Goal: Task Accomplishment & Management: Manage account settings

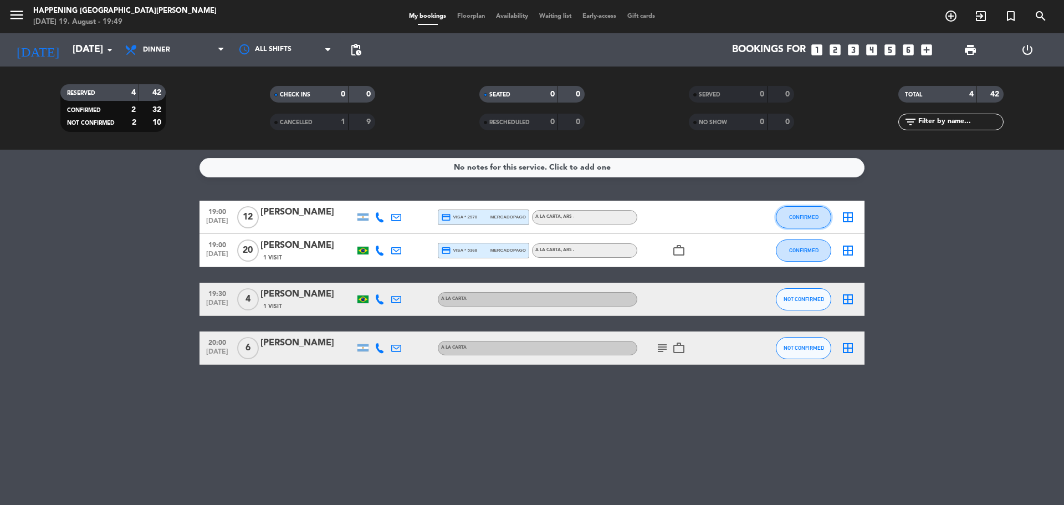
click at [802, 216] on span "CONFIRMED" at bounding box center [803, 217] width 29 height 6
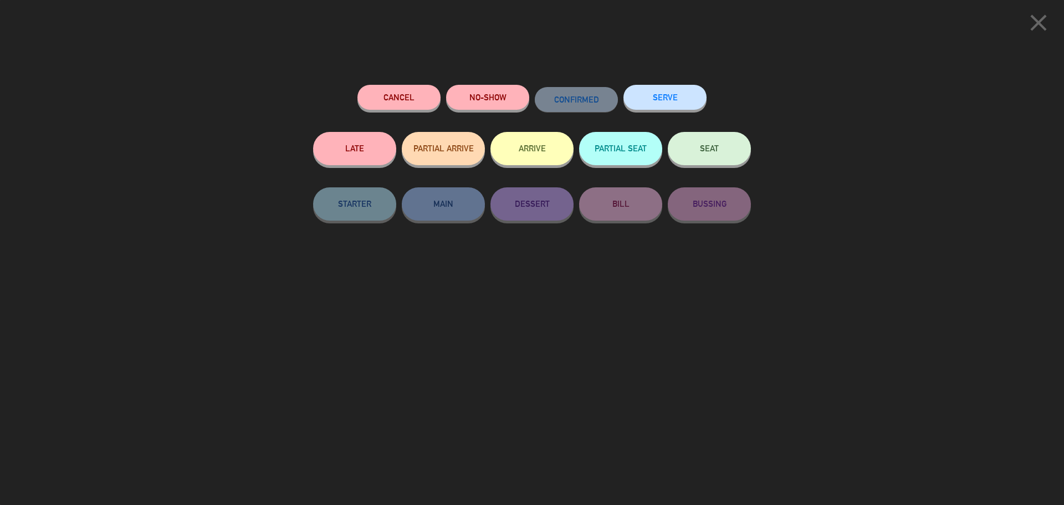
click at [677, 91] on button "SERVE" at bounding box center [664, 97] width 83 height 25
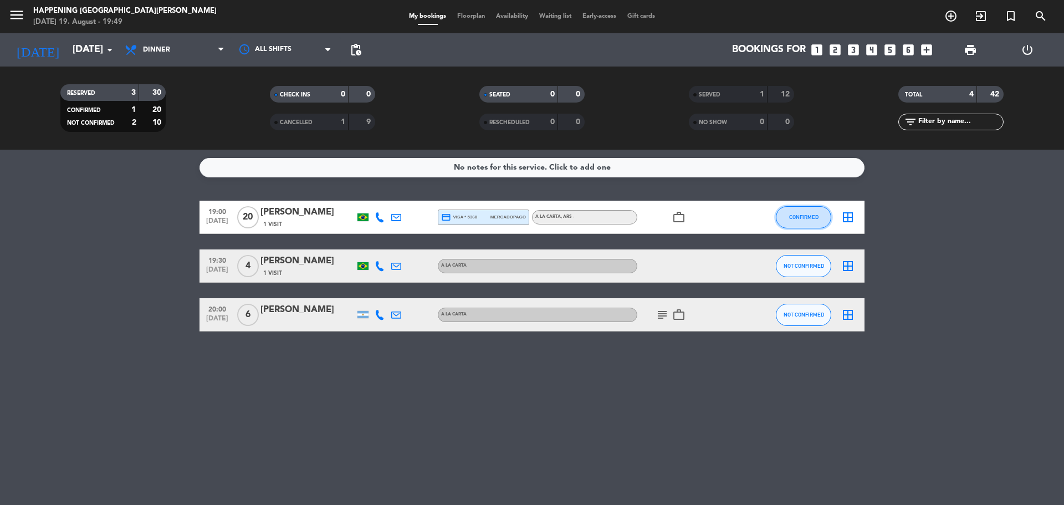
click at [789, 212] on button "CONFIRMED" at bounding box center [803, 217] width 55 height 22
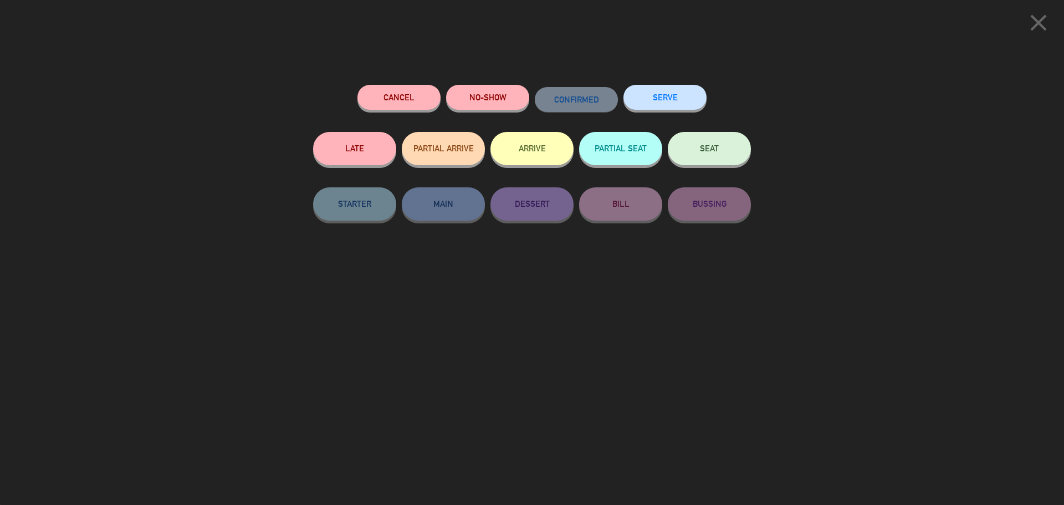
click at [668, 102] on button "SERVE" at bounding box center [664, 97] width 83 height 25
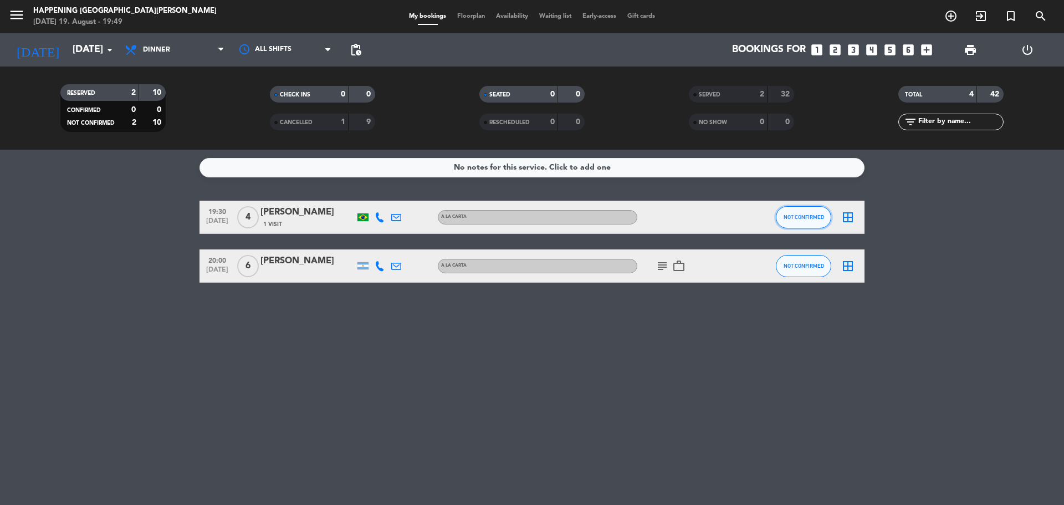
click at [806, 219] on span "NOT CONFIRMED" at bounding box center [804, 217] width 40 height 6
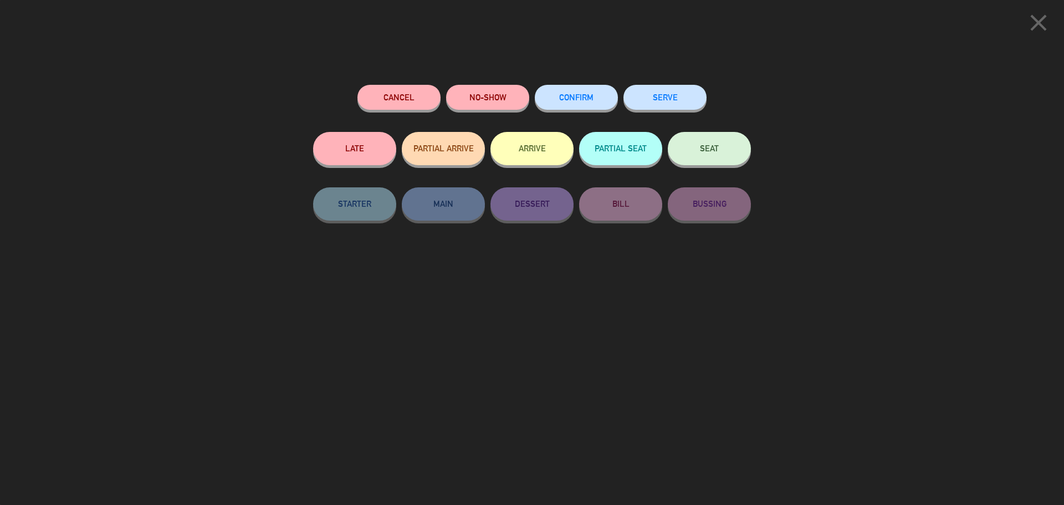
click at [680, 107] on button "SERVE" at bounding box center [664, 97] width 83 height 25
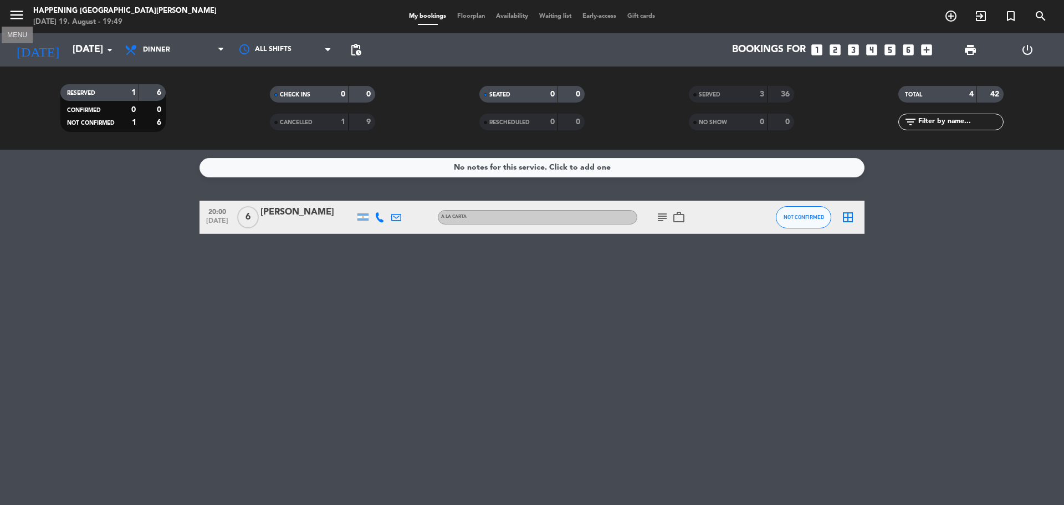
click at [18, 13] on icon "menu" at bounding box center [16, 15] width 17 height 17
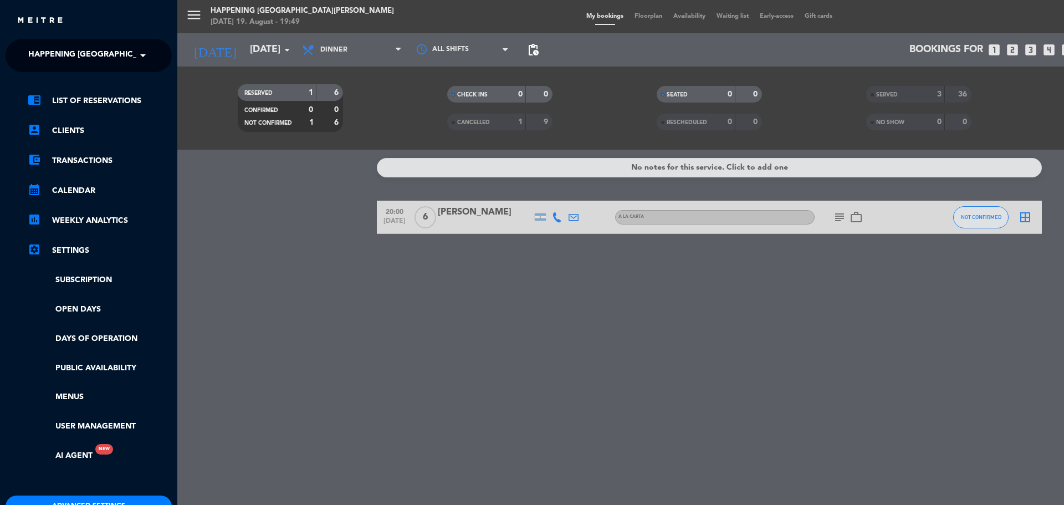
scroll to position [65, 0]
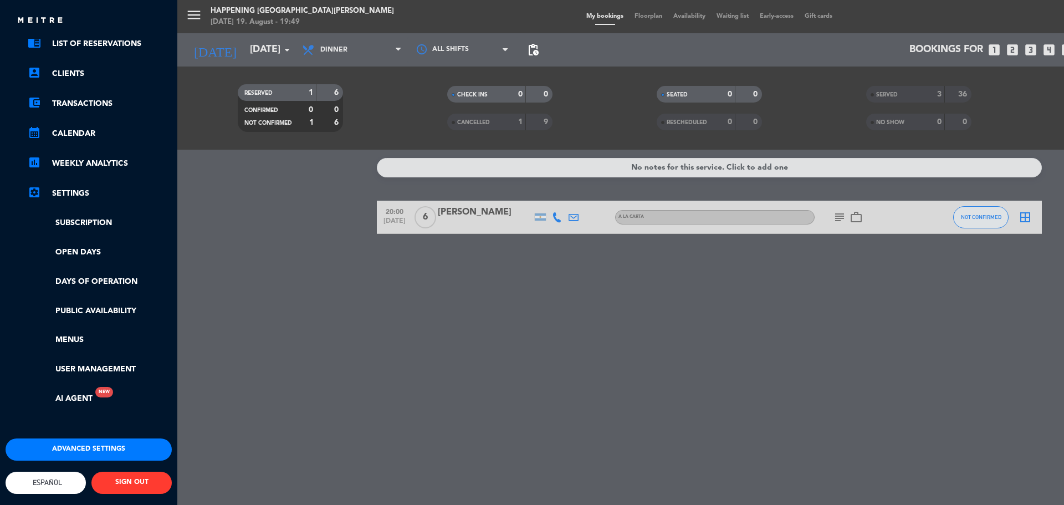
click at [49, 478] on span "Español" at bounding box center [46, 482] width 32 height 8
type input "[DATE]"
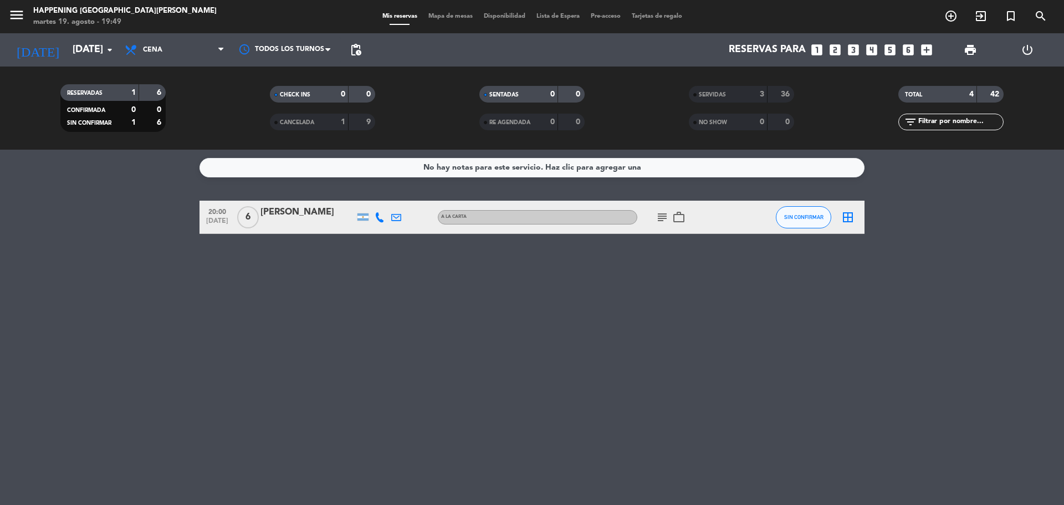
scroll to position [166, 0]
click at [59, 441] on div "close × Happening Puerto [PERSON_NAME] × chrome_reader_mode Listado de Reservas…" at bounding box center [532, 252] width 1064 height 505
click at [169, 44] on span "Cena" at bounding box center [174, 50] width 111 height 24
click at [176, 101] on div "menu Happening Puerto [PERSON_NAME] [DATE] 19. agosto - 19:49 Mis reservas Mapa…" at bounding box center [532, 75] width 1064 height 150
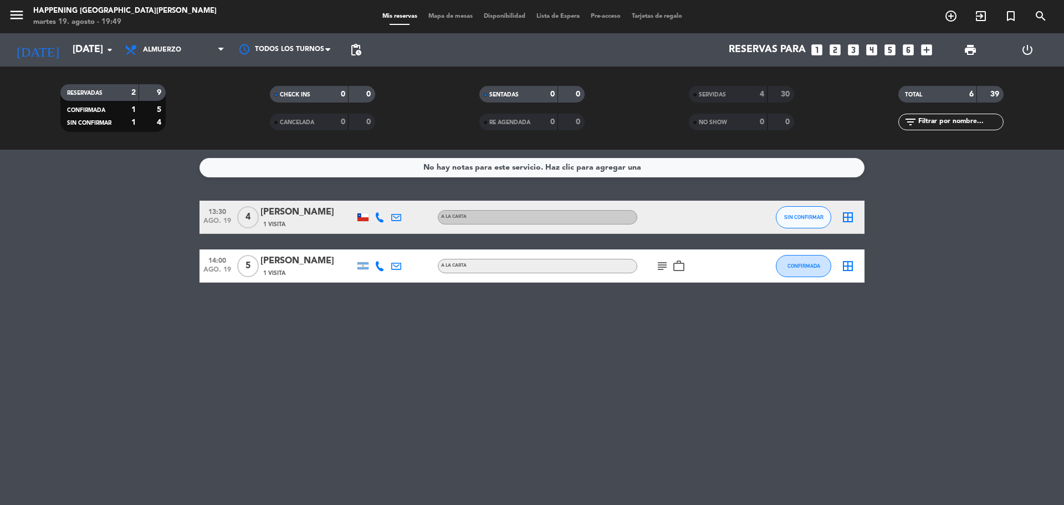
click at [174, 37] on div "Todos los servicios Almuerzo Cena Almuerzo Todos los servicios Almuerzo Cena" at bounding box center [174, 49] width 111 height 33
click at [175, 50] on span "Almuerzo" at bounding box center [162, 50] width 38 height 8
click at [164, 127] on div "menu Happening Puerto [PERSON_NAME] [DATE] 19. agosto - 19:49 Mis reservas Mapa…" at bounding box center [532, 75] width 1064 height 150
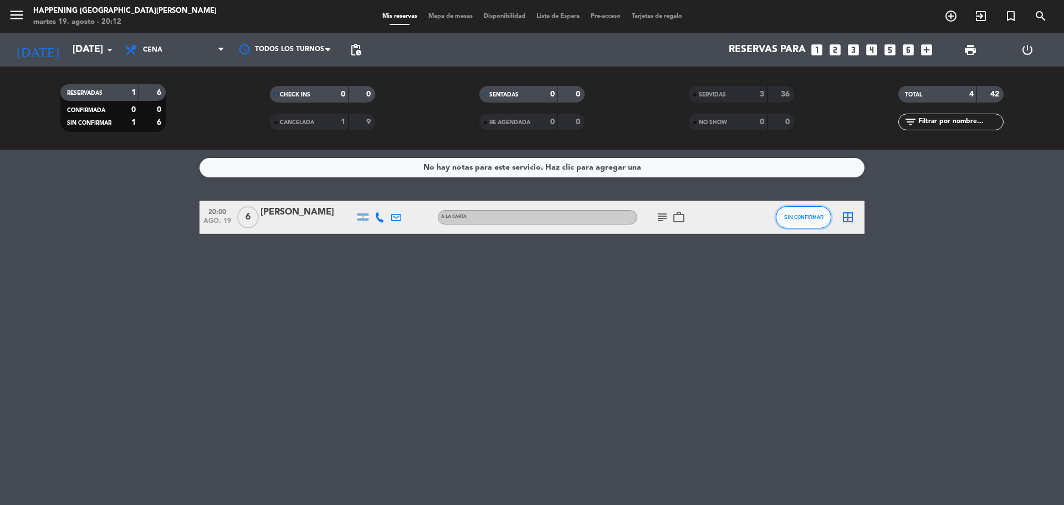
click at [800, 211] on button "SIN CONFIRMAR" at bounding box center [803, 217] width 55 height 22
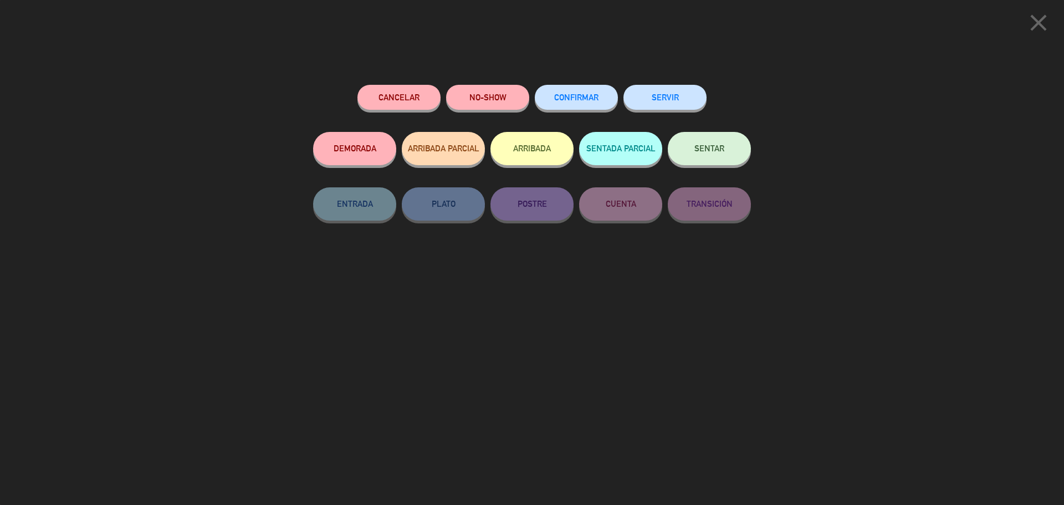
click at [673, 106] on button "SERVIR" at bounding box center [664, 97] width 83 height 25
